Goal: Navigation & Orientation: Find specific page/section

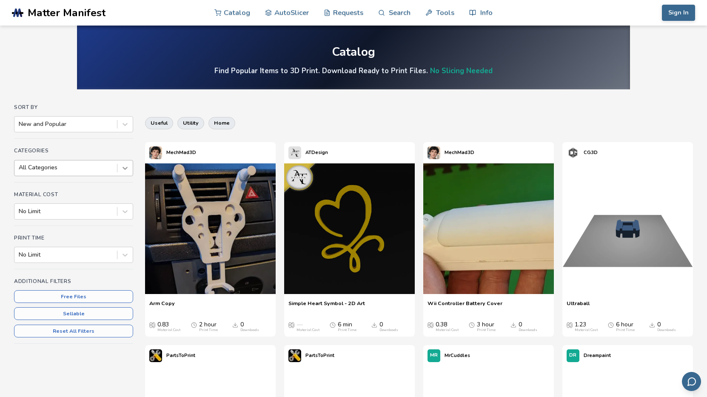
click at [125, 167] on icon at bounding box center [125, 168] width 9 height 9
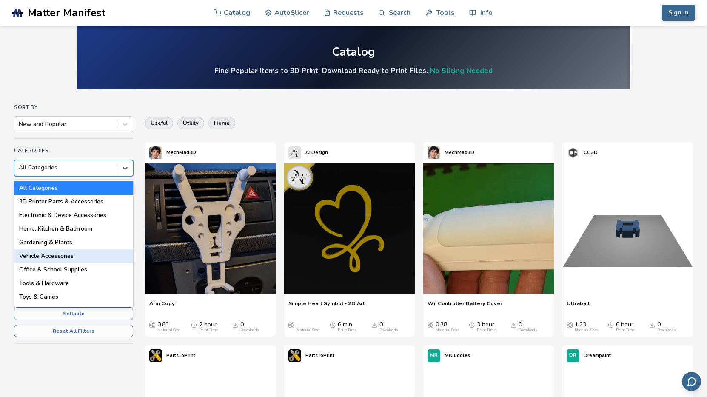
click at [52, 255] on div "Vehicle Accessories" at bounding box center [73, 256] width 119 height 14
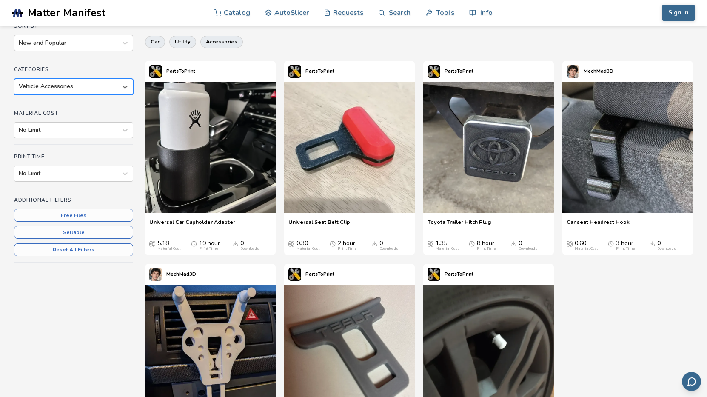
scroll to position [21, 0]
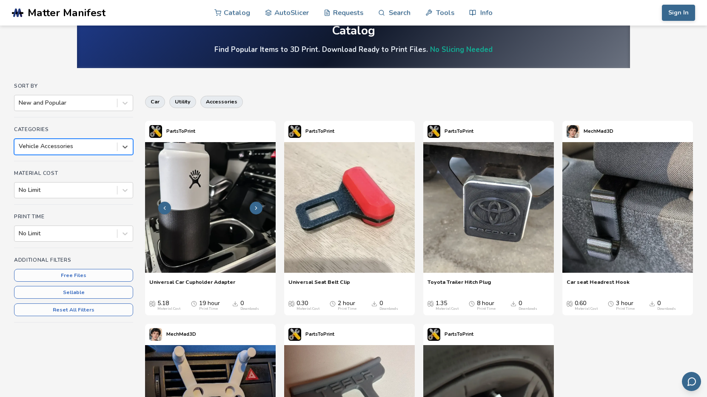
click at [255, 208] on icon at bounding box center [256, 208] width 6 height 6
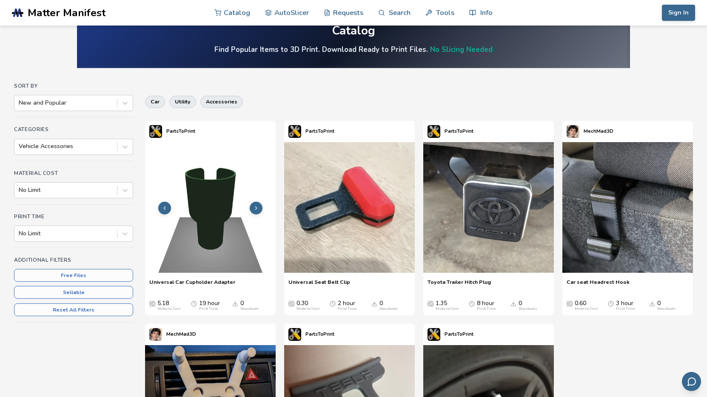
click at [256, 207] on polyline at bounding box center [257, 208] width 2 height 3
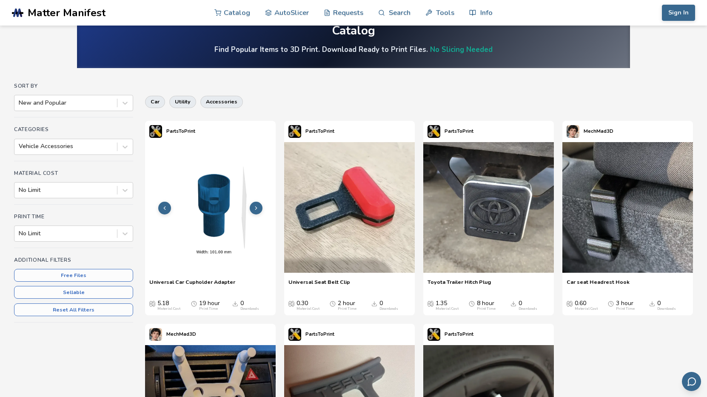
click at [256, 207] on polyline at bounding box center [257, 208] width 2 height 3
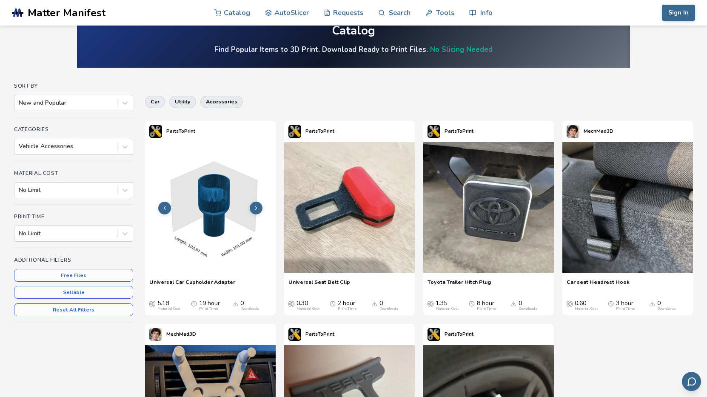
click at [256, 207] on polyline at bounding box center [257, 208] width 2 height 3
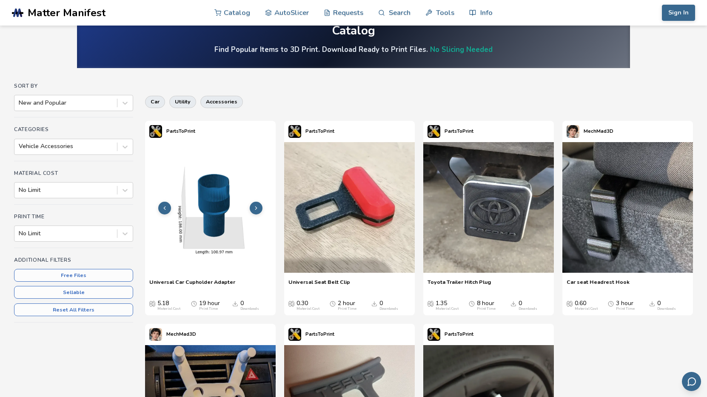
click at [256, 207] on polyline at bounding box center [257, 208] width 2 height 3
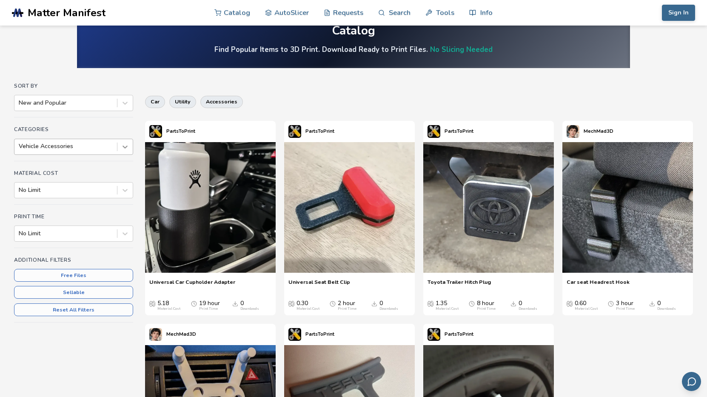
click at [124, 147] on icon at bounding box center [124, 146] width 5 height 3
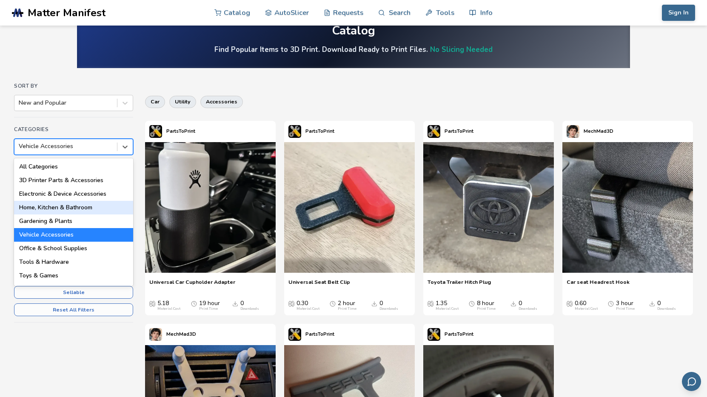
click at [70, 206] on div "Home, Kitchen & Bathroom" at bounding box center [73, 208] width 119 height 14
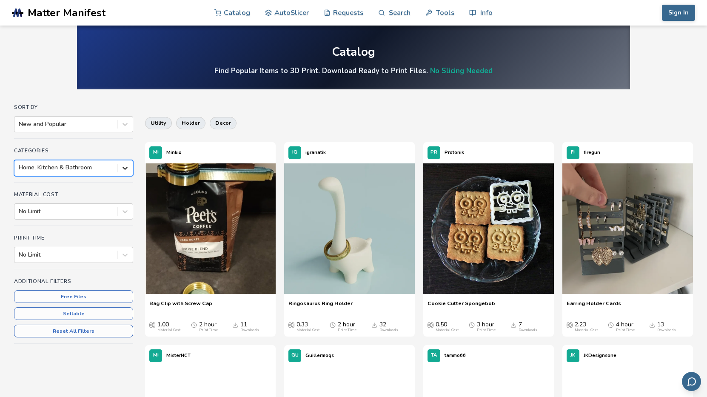
click at [124, 168] on icon at bounding box center [124, 168] width 5 height 3
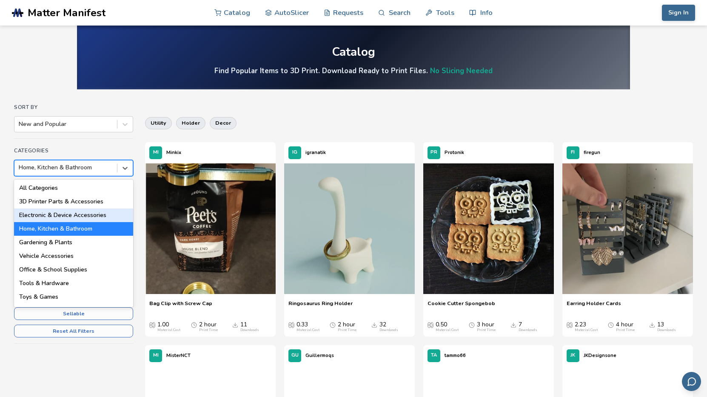
click at [68, 213] on div "Electronic & Device Accessories" at bounding box center [73, 215] width 119 height 14
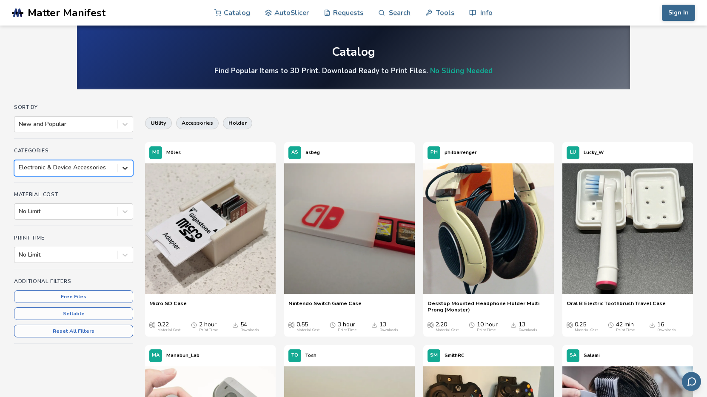
click at [122, 168] on icon at bounding box center [125, 168] width 9 height 9
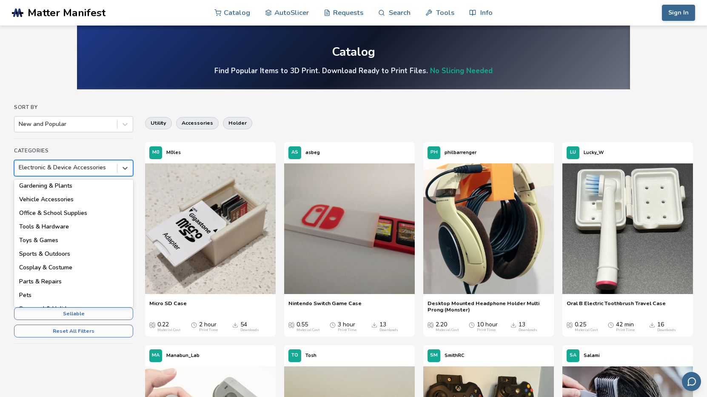
scroll to position [69, 0]
click at [56, 213] on div "Tools & Hardware" at bounding box center [73, 215] width 119 height 14
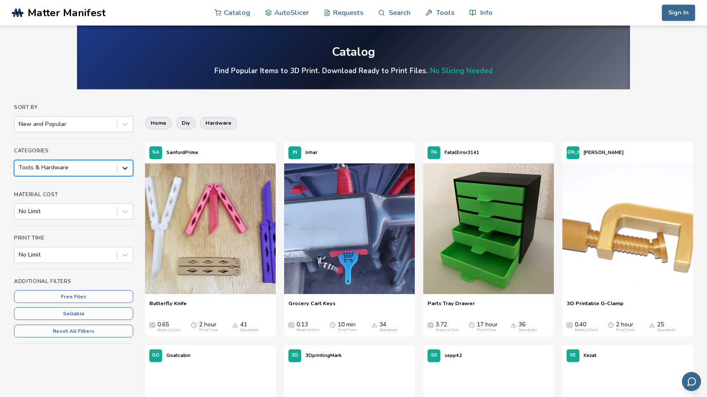
click at [125, 167] on icon at bounding box center [125, 168] width 9 height 9
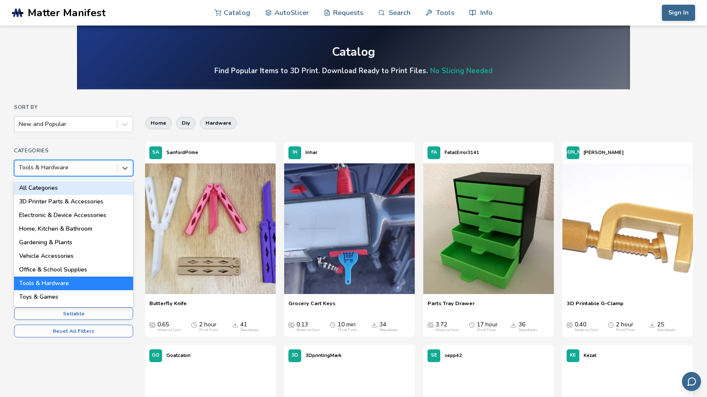
click at [40, 187] on div "All Categories" at bounding box center [73, 188] width 119 height 14
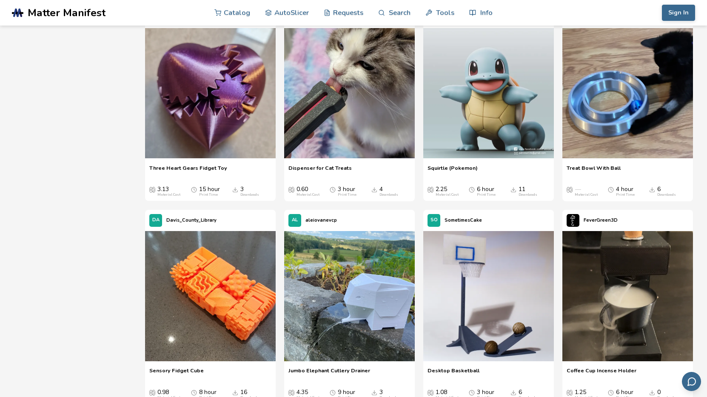
scroll to position [14935, 0]
